Goal: Task Accomplishment & Management: Use online tool/utility

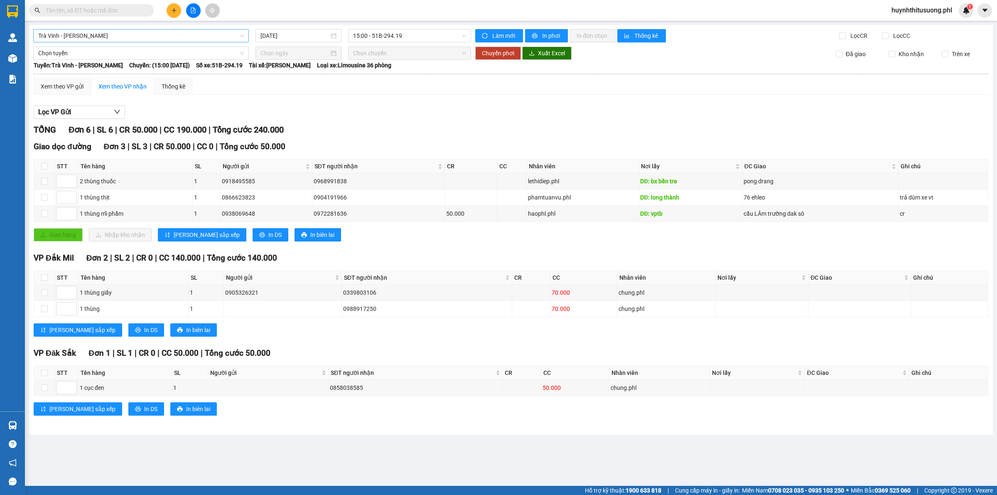
scroll to position [13, 0]
click at [165, 32] on span "Trà Vinh - [PERSON_NAME]" at bounding box center [141, 35] width 206 height 12
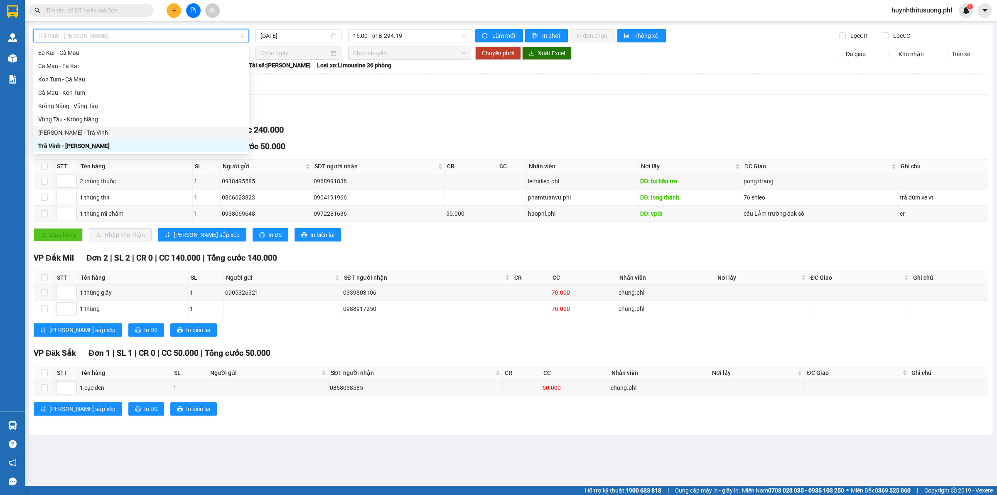
click at [89, 129] on div "[PERSON_NAME] - Trà Vinh" at bounding box center [141, 132] width 206 height 9
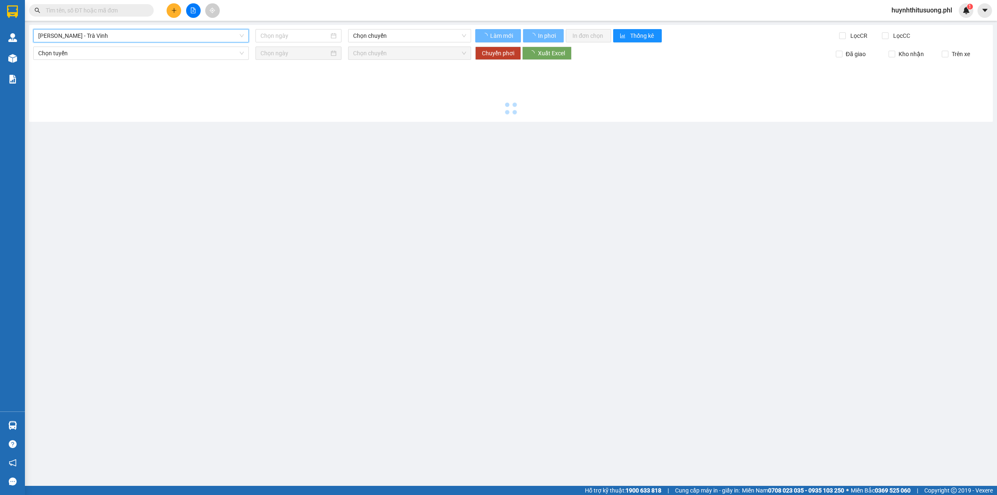
type input "[DATE]"
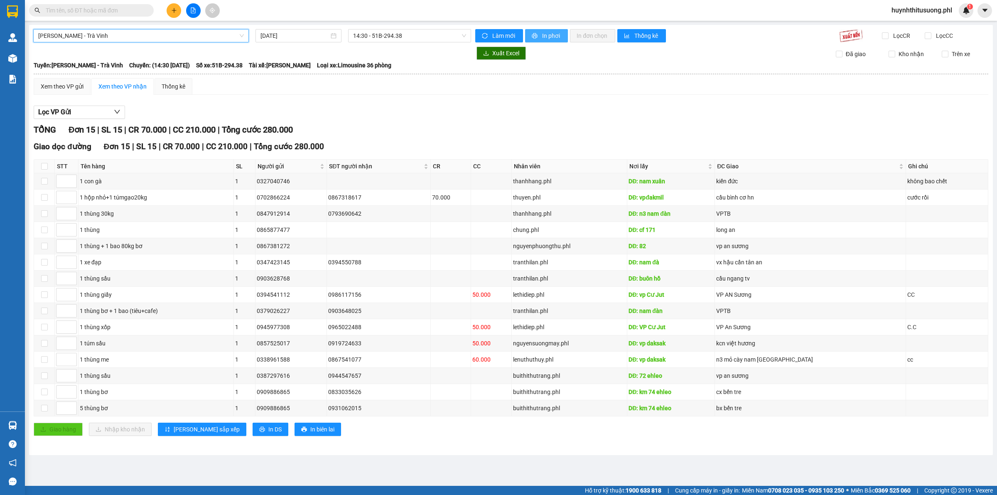
click at [537, 34] on span "printer" at bounding box center [535, 36] width 7 height 7
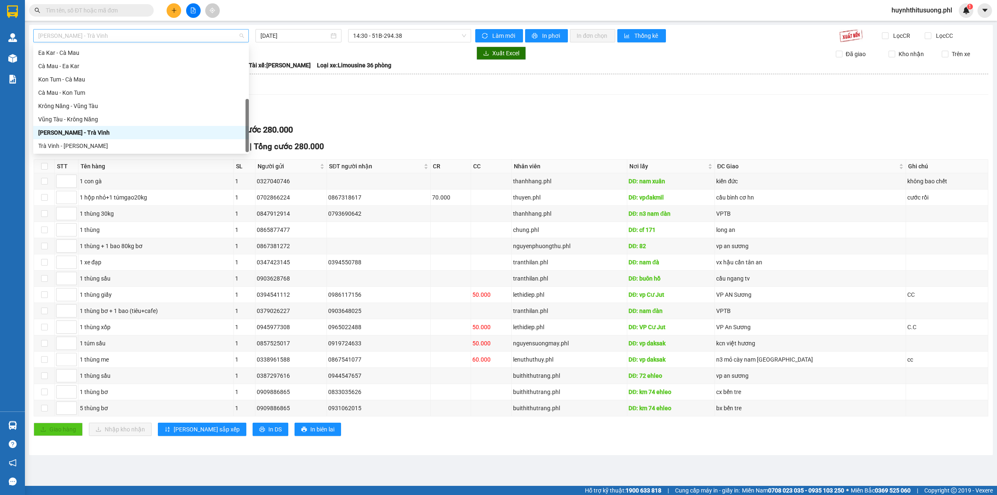
click at [145, 35] on span "[PERSON_NAME] - Trà Vinh" at bounding box center [141, 35] width 206 height 12
click at [96, 108] on div "Krông Năng - Vũng Tàu" at bounding box center [141, 105] width 206 height 9
type input "[DATE]"
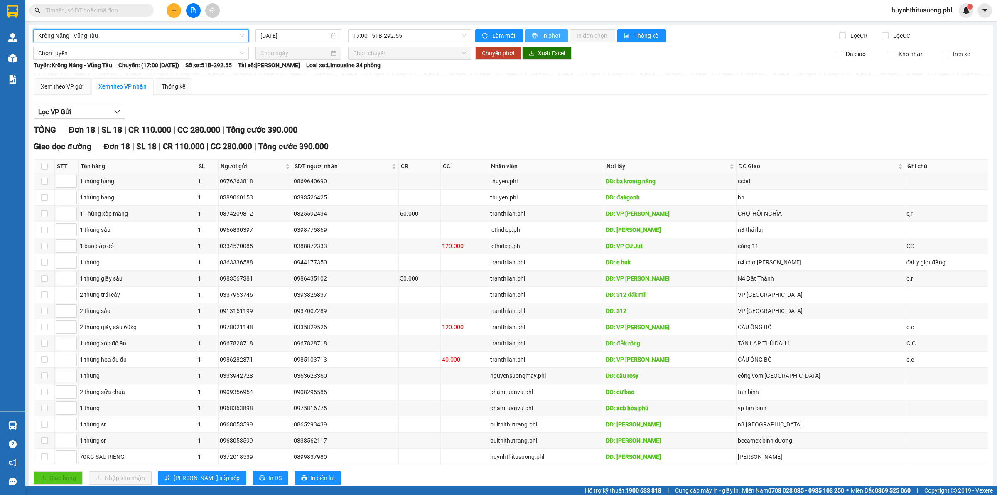
click at [533, 32] on button "In phơi" at bounding box center [546, 35] width 43 height 13
click at [183, 37] on span "Krông Năng - Vũng Tàu" at bounding box center [141, 35] width 206 height 12
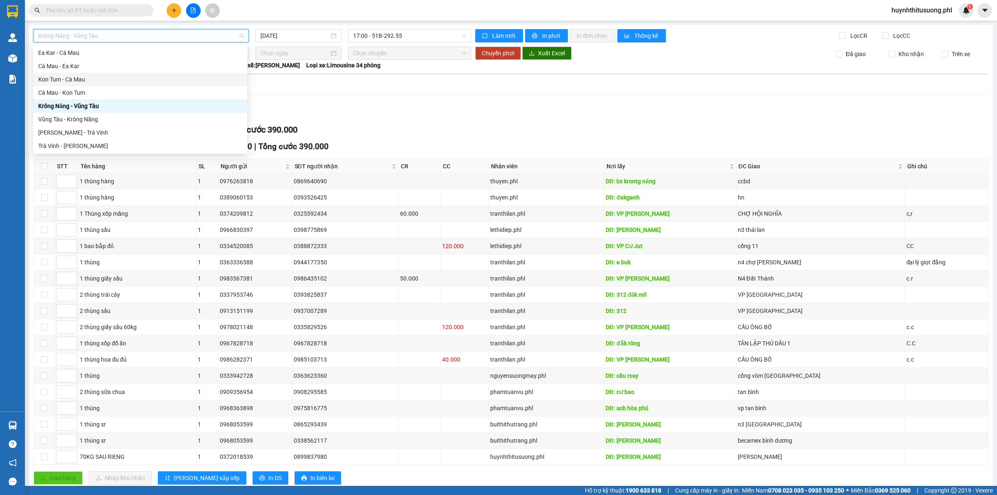
click at [51, 80] on div "Kon Tum - Cà Mau" at bounding box center [140, 79] width 204 height 9
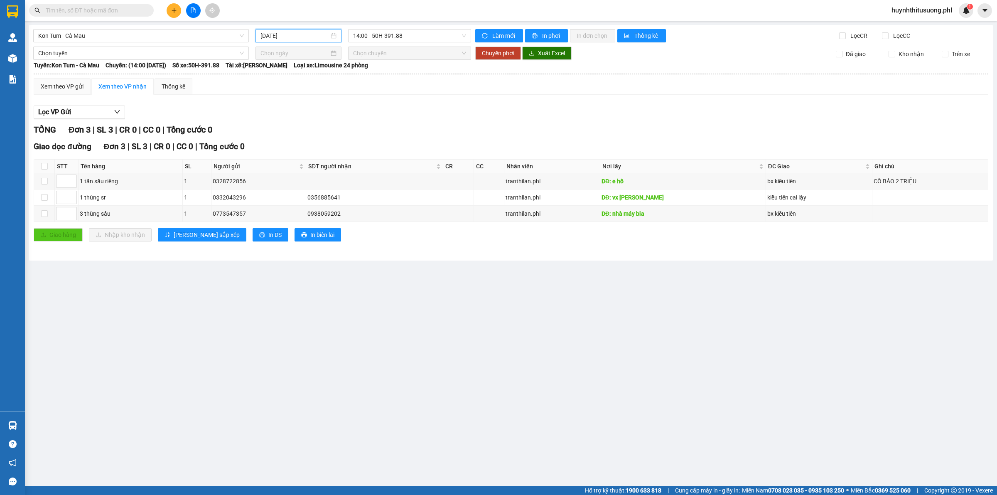
click at [279, 32] on input "[DATE]" at bounding box center [295, 35] width 69 height 9
type input "[DATE]"
click at [351, 317] on main "Kon Tum - Cà Mau [DATE] 14:00 - 50H-391.88 Làm mới In phơi In đơn chọn Thống kê…" at bounding box center [498, 243] width 997 height 486
click at [132, 34] on span "Kon Tum - Cà Mau" at bounding box center [141, 35] width 206 height 12
click at [78, 44] on body "Kết quả tìm kiếm ( 0 ) Bộ lọc No Data huynhthitusuong.phl 1 Quản [PERSON_NAME] …" at bounding box center [498, 247] width 997 height 495
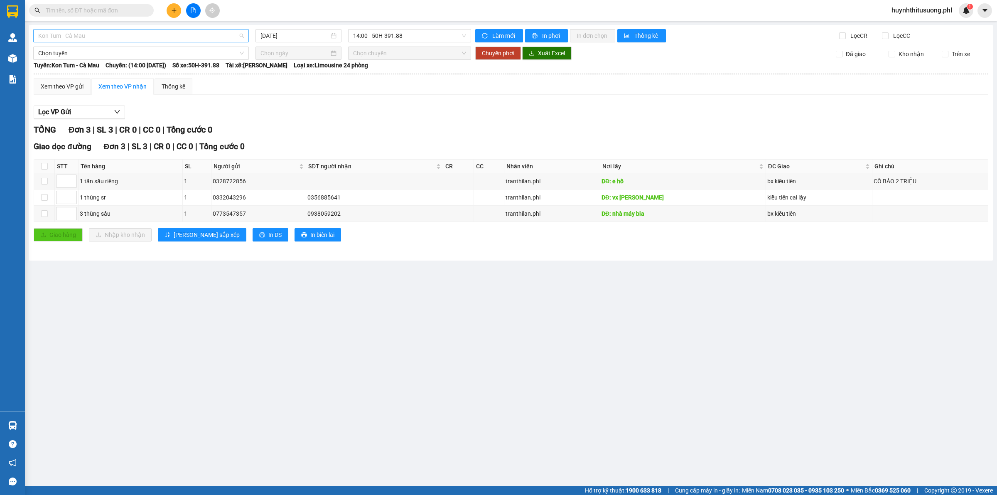
click at [124, 37] on span "Kon Tum - Cà Mau" at bounding box center [141, 35] width 206 height 12
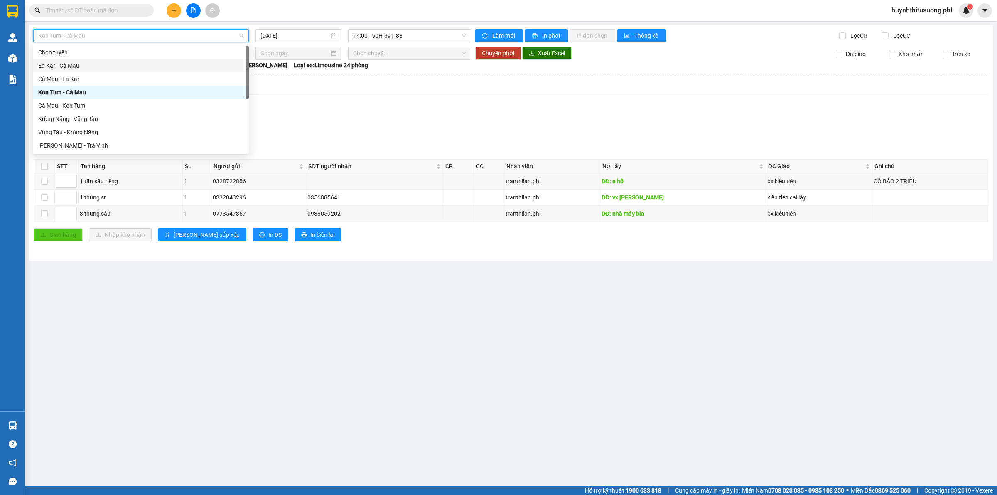
click at [57, 63] on div "Ea Kar - Cà Mau" at bounding box center [141, 65] width 206 height 9
type input "[DATE]"
